Goal: Task Accomplishment & Management: Complete application form

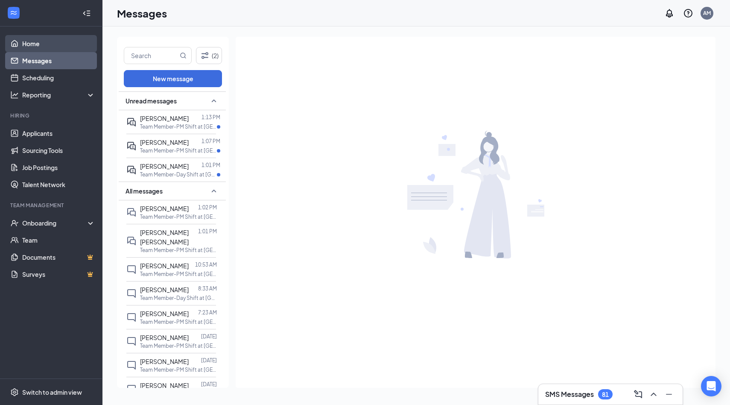
click at [33, 44] on link "Home" at bounding box center [58, 43] width 73 height 17
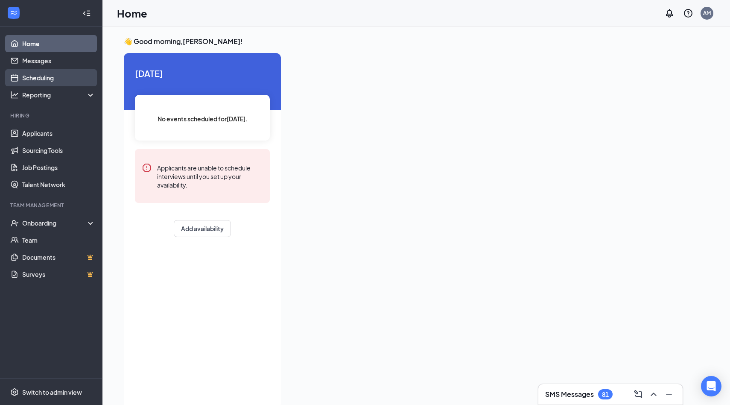
click at [70, 77] on link "Scheduling" at bounding box center [58, 77] width 73 height 17
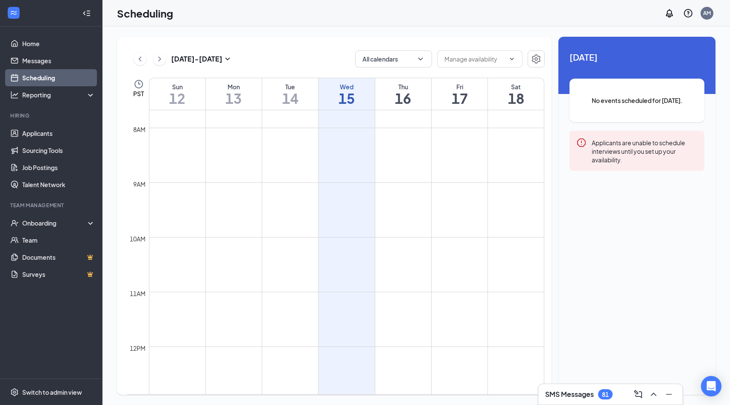
scroll to position [658, 0]
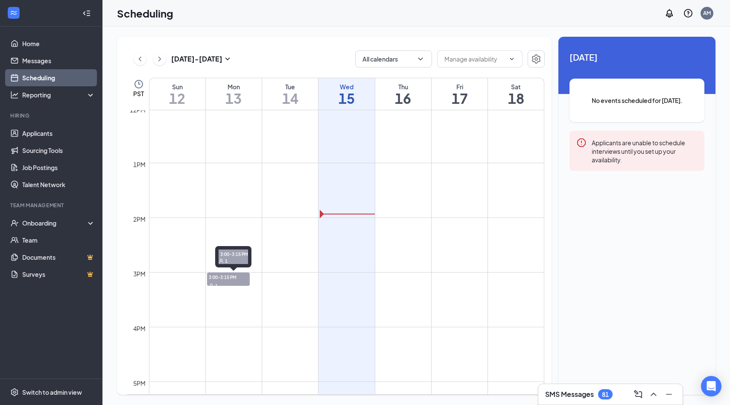
click at [243, 280] on span "3:00-3:15 PM" at bounding box center [228, 277] width 43 height 9
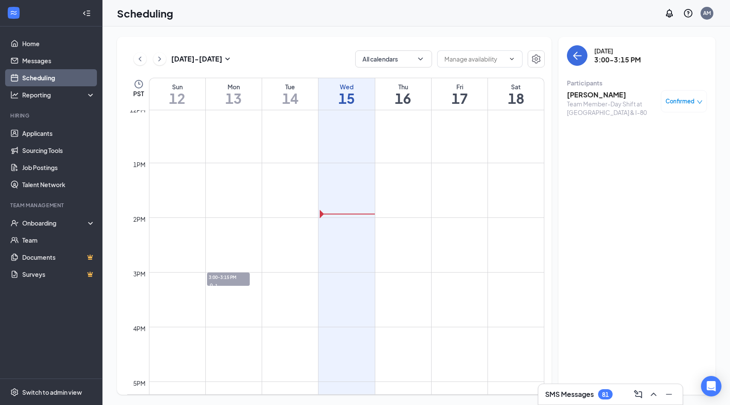
click at [430, 95] on h3 "[PERSON_NAME]" at bounding box center [612, 94] width 90 height 9
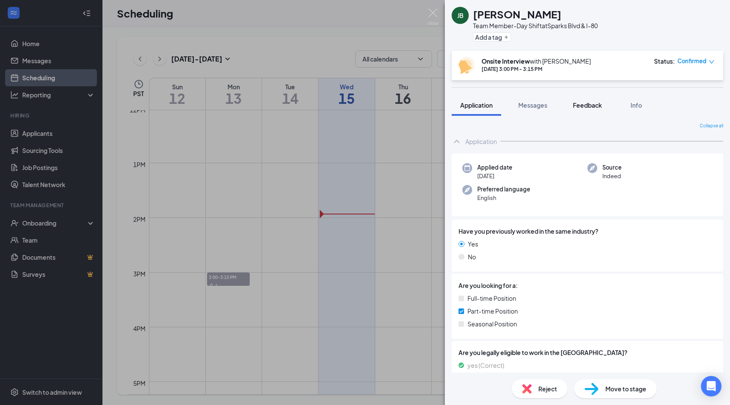
click at [430, 105] on span "Feedback" at bounding box center [587, 105] width 29 height 8
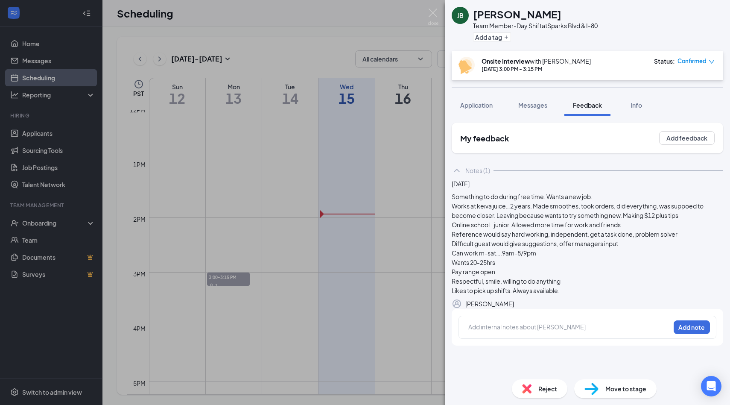
scroll to position [7, 0]
click at [430, 307] on div at bounding box center [569, 326] width 201 height 9
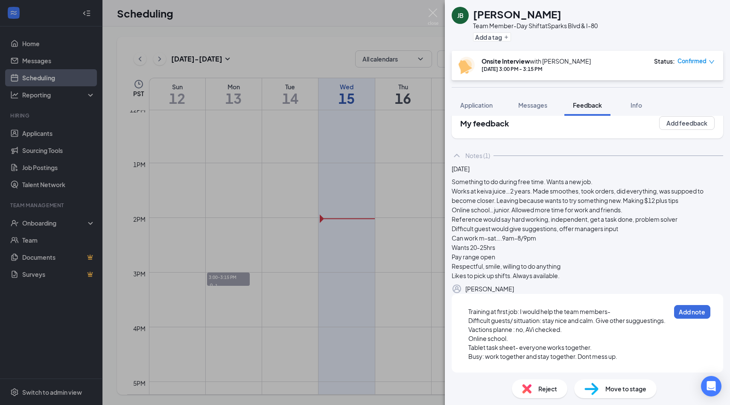
scroll to position [59, 0]
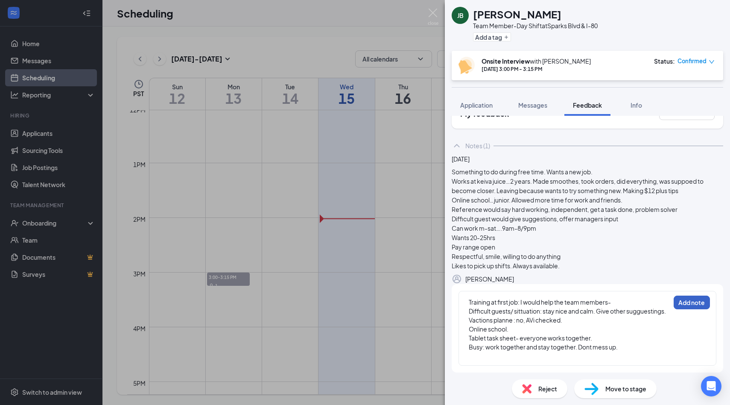
click at [430, 303] on button "Add note" at bounding box center [692, 303] width 36 height 14
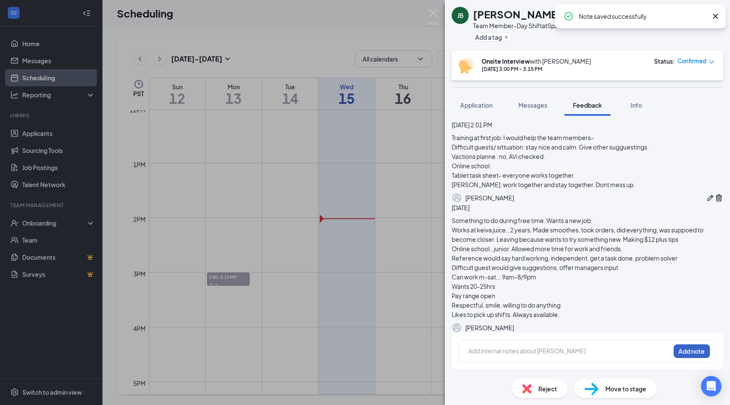
scroll to position [108, 0]
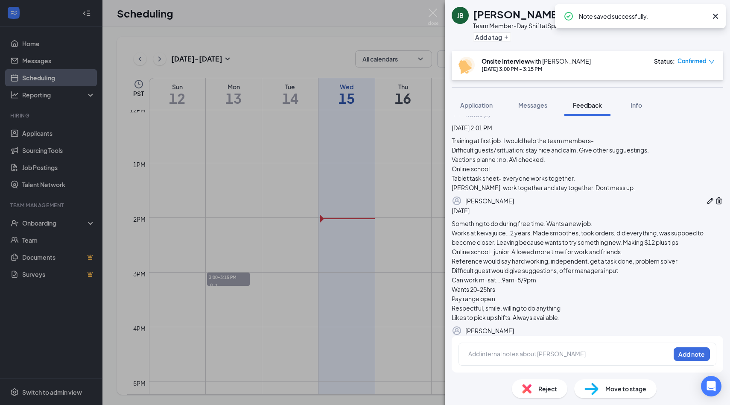
click at [430, 15] on icon "Cross" at bounding box center [715, 16] width 5 height 5
drag, startPoint x: 476, startPoint y: 229, endPoint x: 504, endPoint y: 231, distance: 27.4
click at [430, 231] on div "Something to do during free time. Wants a new job. Works at keiva juice…2 years…" at bounding box center [588, 270] width 272 height 103
click at [430, 227] on div "Something to do during free time. Wants a new job. Works at keiva juice…2 years…" at bounding box center [588, 270] width 272 height 103
click at [430, 307] on div "Move to stage" at bounding box center [616, 388] width 82 height 19
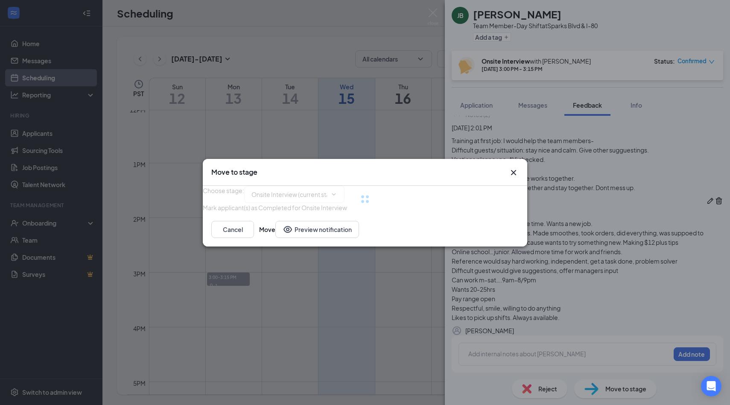
type input "Hiring Complete (final stage)"
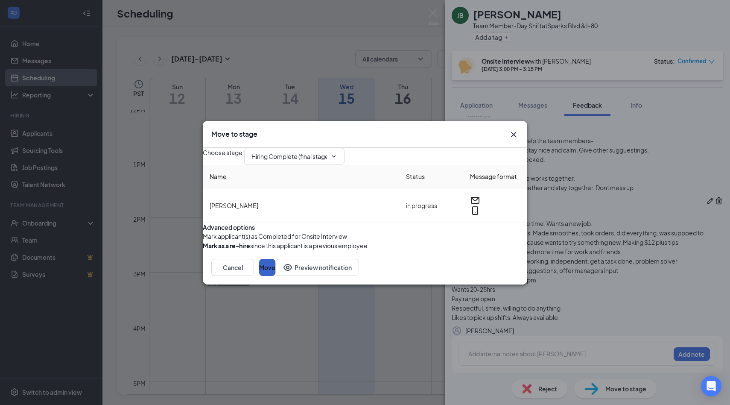
click at [276, 276] on button "Move" at bounding box center [267, 267] width 16 height 17
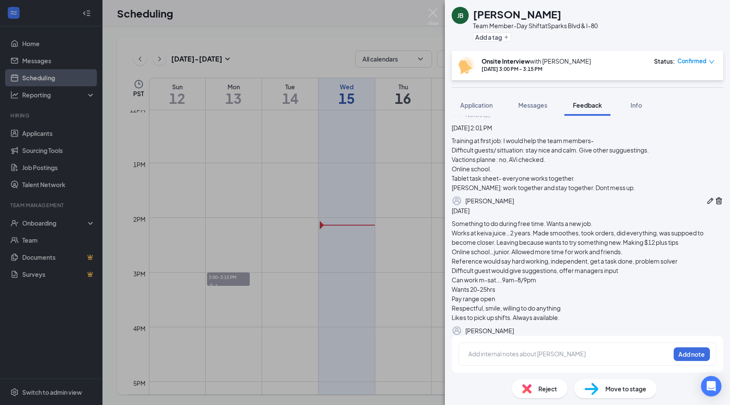
click at [32, 240] on div "[PERSON_NAME] Team Member-Day Shift at [GEOGRAPHIC_DATA] & I-80 Add a tag Onsit…" at bounding box center [365, 202] width 730 height 405
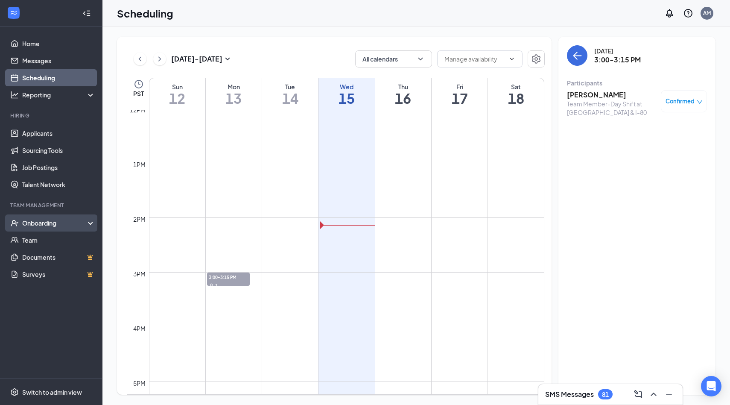
click at [44, 217] on div "Onboarding" at bounding box center [51, 222] width 103 height 17
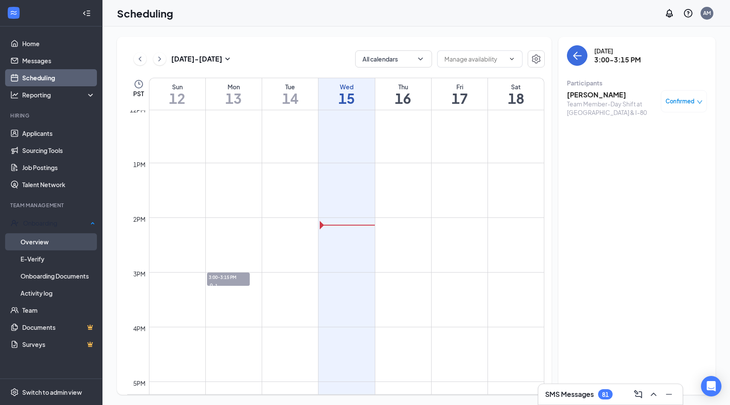
click at [49, 240] on link "Overview" at bounding box center [58, 241] width 75 height 17
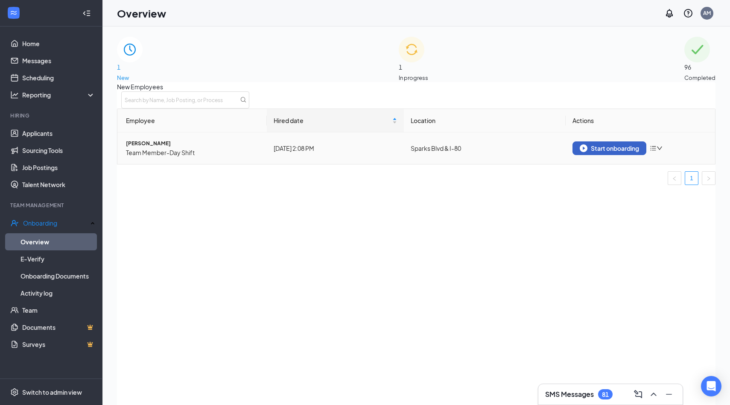
click at [430, 152] on div "Start onboarding" at bounding box center [609, 148] width 59 height 8
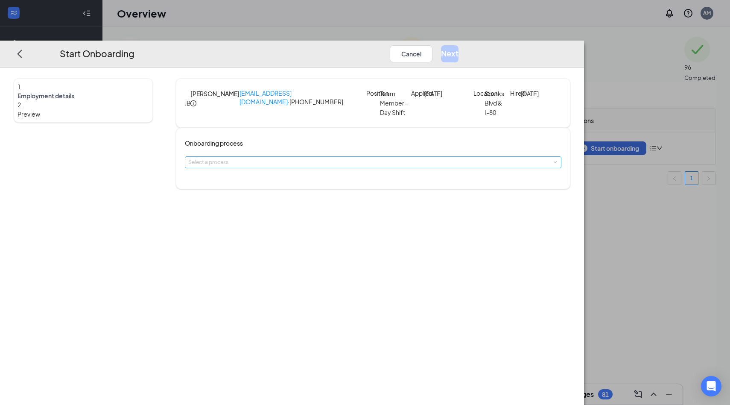
click at [356, 167] on div "Select a process" at bounding box center [371, 162] width 366 height 9
click at [352, 190] on li "[DEMOGRAPHIC_DATA]-fil-A Sparks Onboarding" at bounding box center [314, 191] width 140 height 15
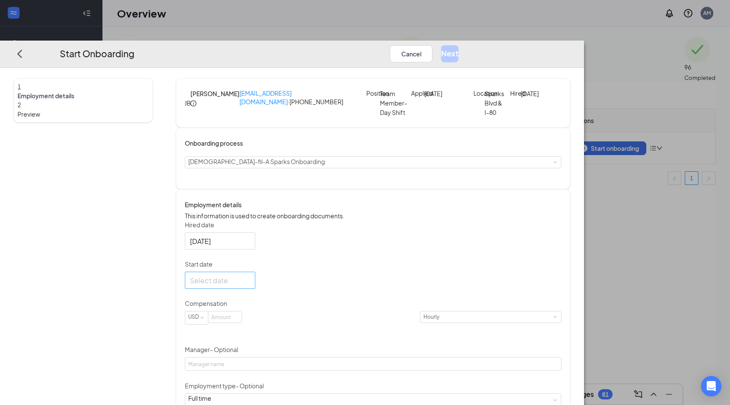
click at [250, 285] on div at bounding box center [220, 280] width 60 height 11
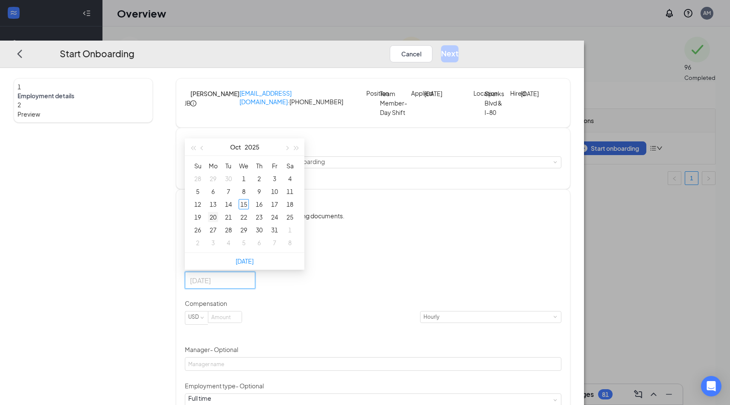
type input "[DATE]"
click at [218, 222] on div "20" at bounding box center [213, 217] width 10 height 10
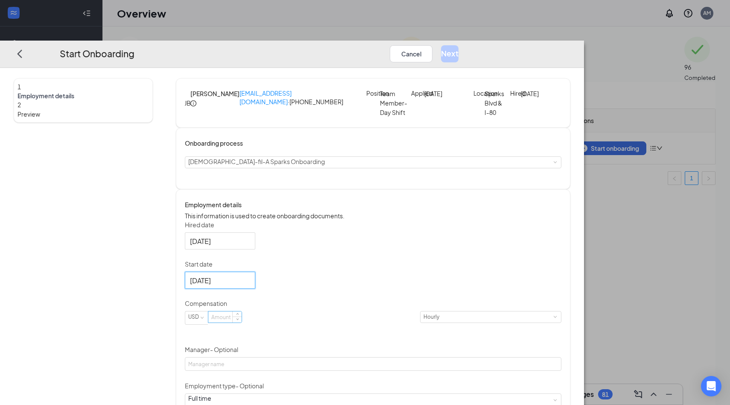
click at [242, 307] on input at bounding box center [224, 316] width 33 height 11
type input "13"
click at [394, 307] on div "Hired date [DATE] Start date [DATE] [DATE] Su Mo Tu We Th Fr Sa 28 29 30 1 2 3 …" at bounding box center [373, 353] width 377 height 267
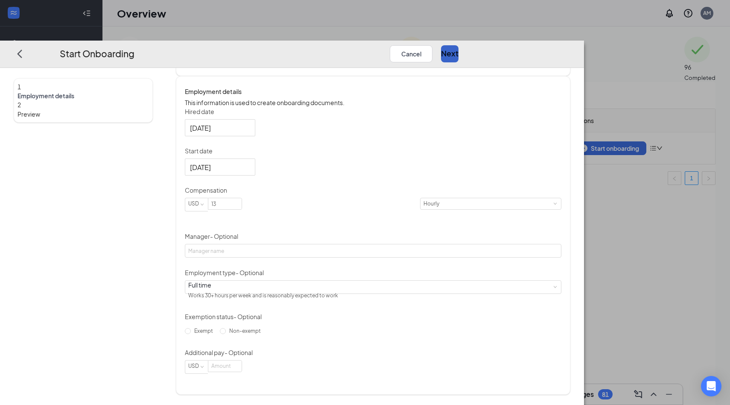
click at [430, 45] on button "Next" at bounding box center [450, 53] width 18 height 17
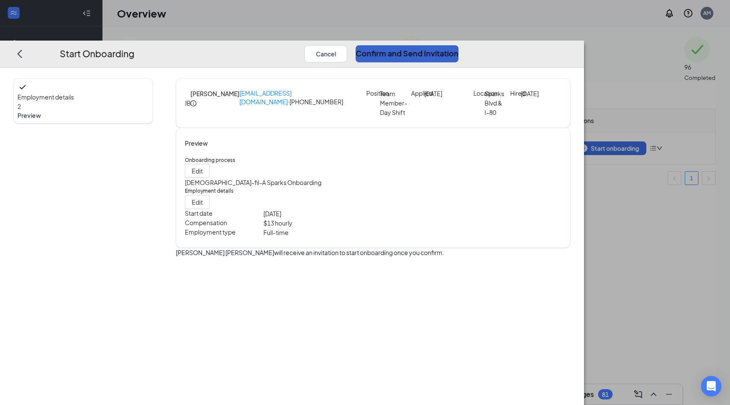
click at [430, 45] on button "Confirm and Send Invitation" at bounding box center [407, 53] width 103 height 17
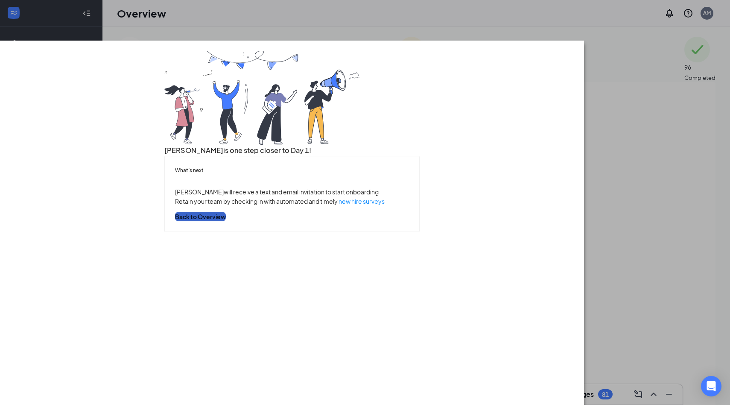
click at [226, 221] on button "Back to Overview" at bounding box center [200, 216] width 51 height 9
